Goal: Find specific page/section: Find specific page/section

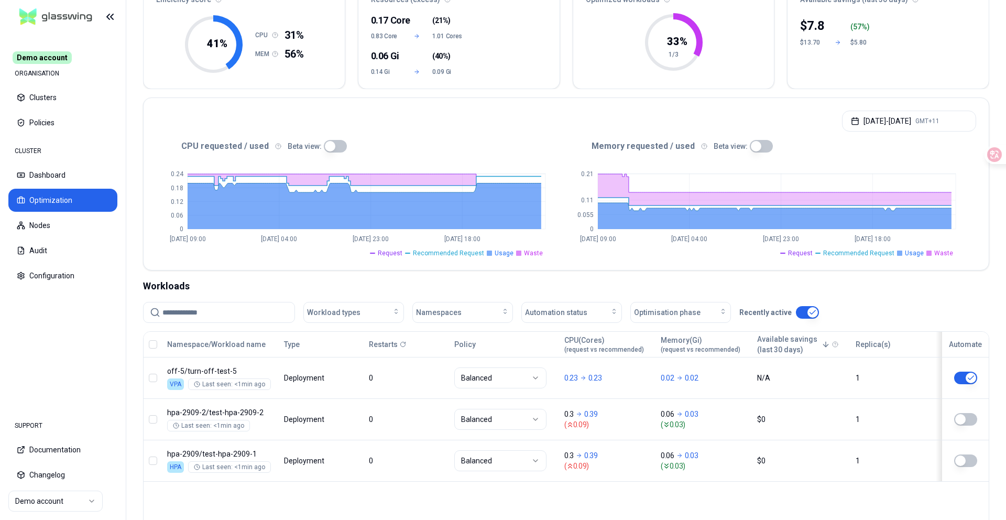
scroll to position [187, 0]
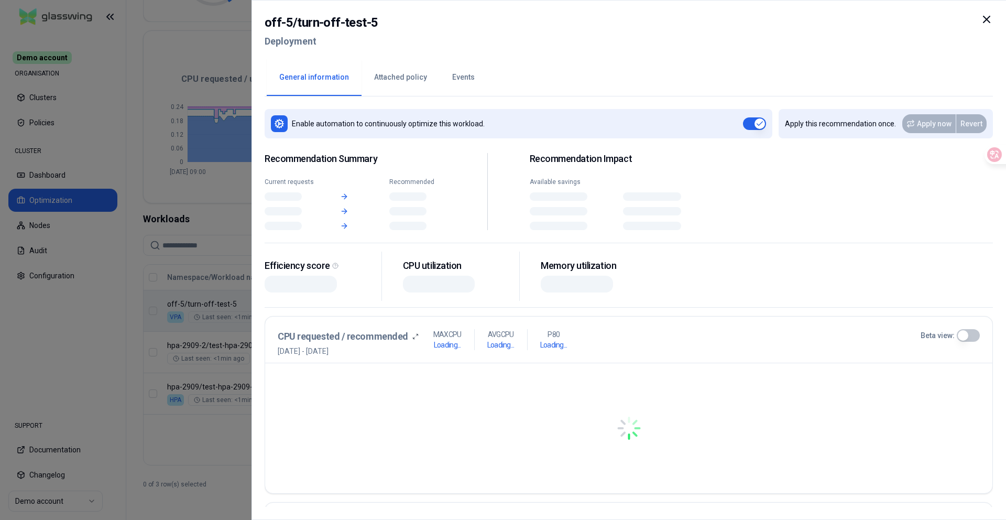
click at [337, 310] on body "Demo account ORGANISATION Clusters Policies CLUSTER Dashboard Optimization Node…" at bounding box center [503, 260] width 1006 height 520
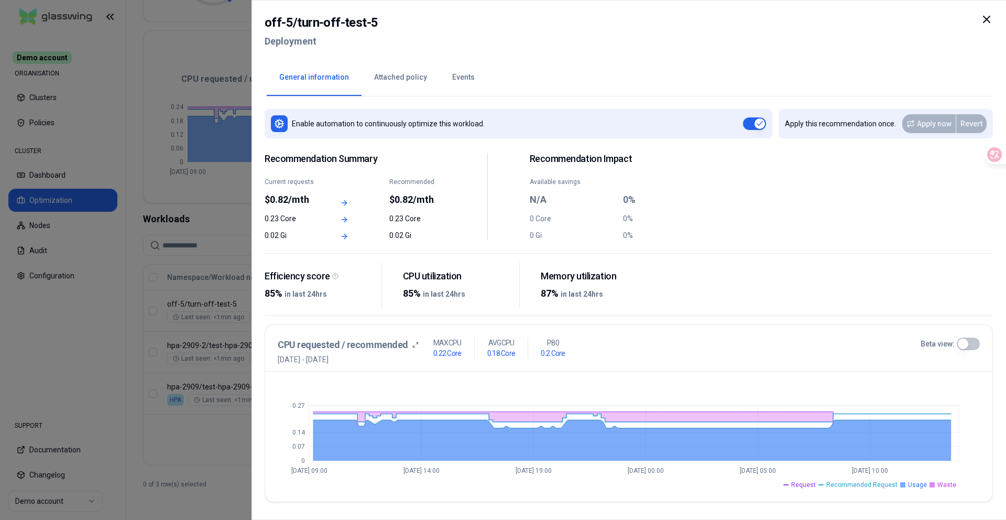
click at [174, 298] on div at bounding box center [503, 260] width 1006 height 520
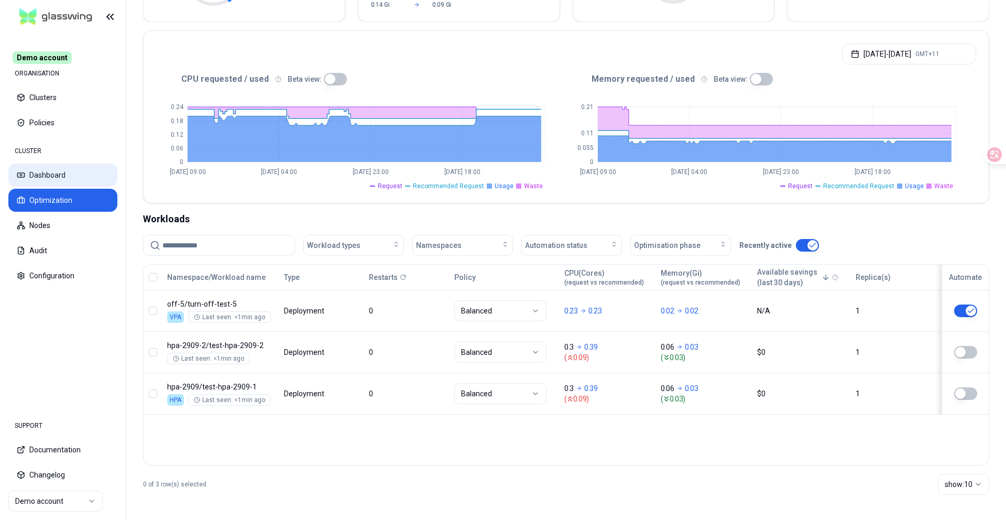
click at [42, 177] on button "Dashboard" at bounding box center [62, 174] width 109 height 23
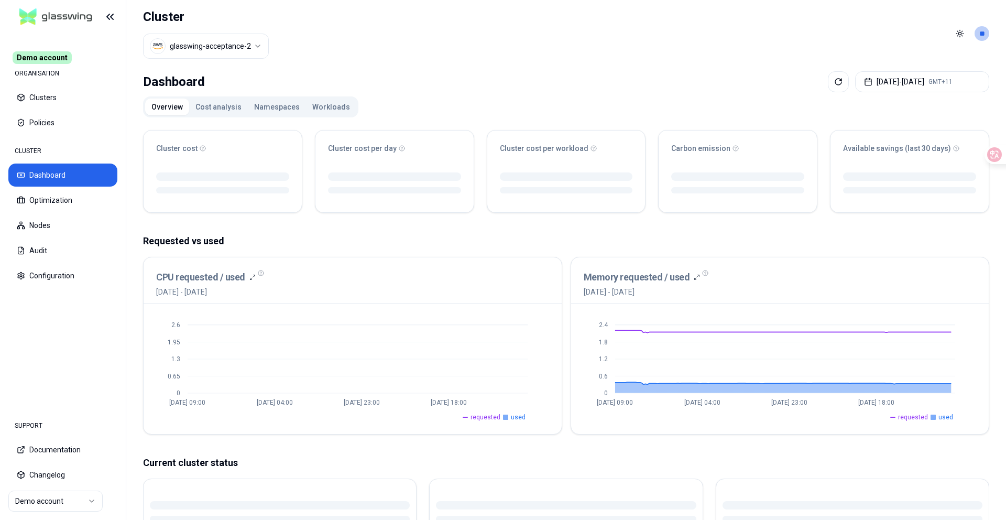
click at [318, 110] on button "Workloads" at bounding box center [331, 106] width 50 height 17
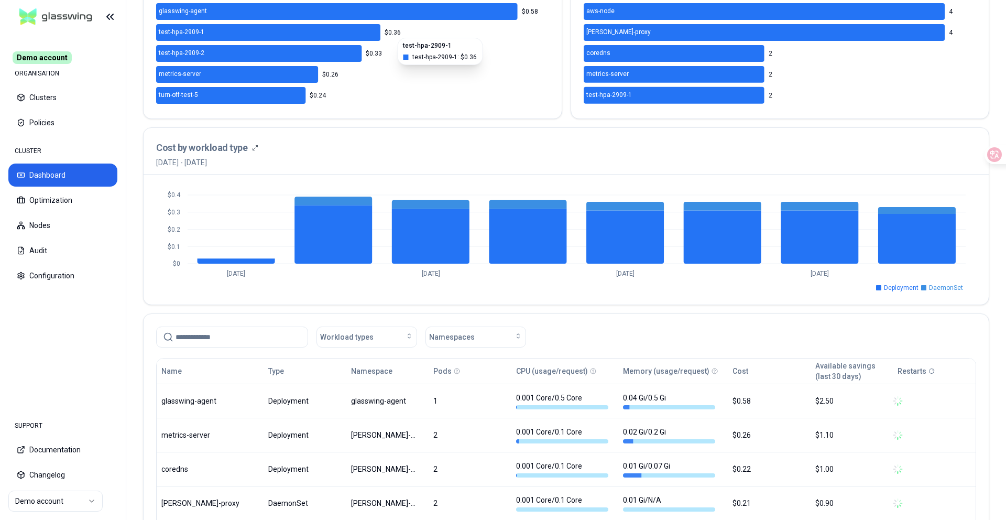
scroll to position [382, 0]
